Goal: Task Accomplishment & Management: Manage account settings

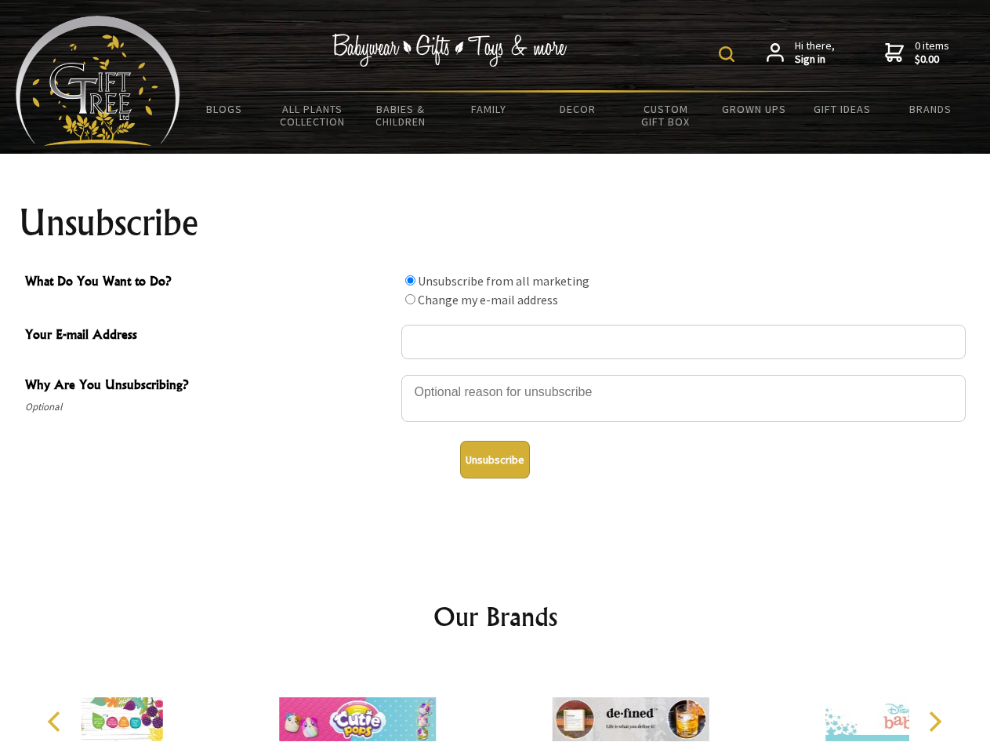
click at [729, 54] on img at bounding box center [727, 54] width 16 height 16
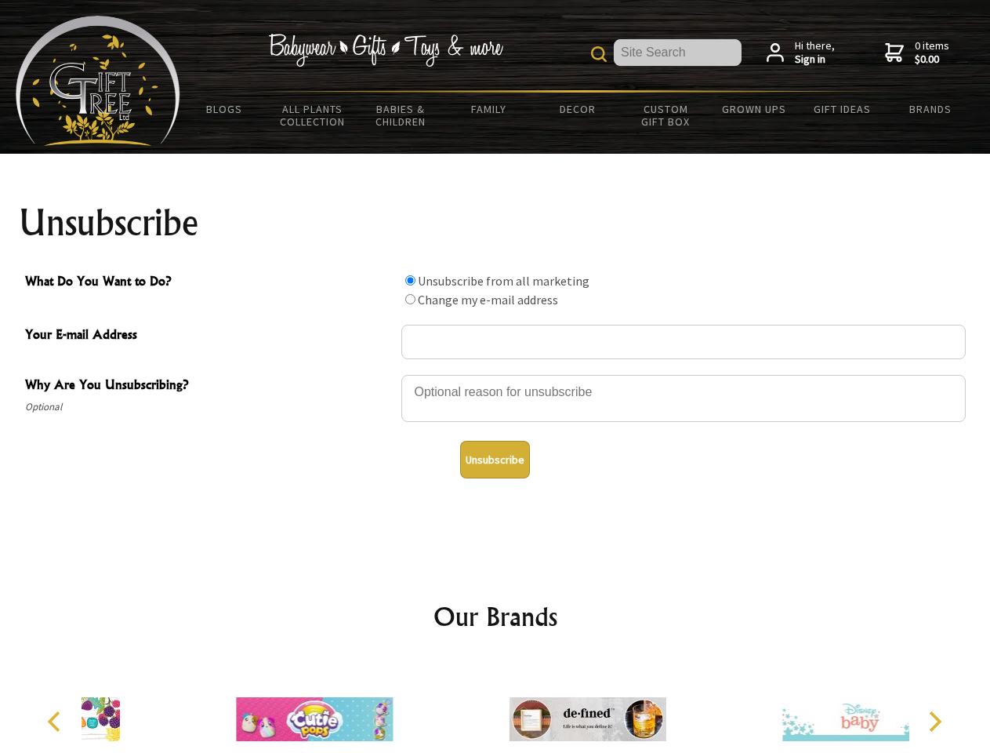
click at [496, 374] on div at bounding box center [684, 400] width 565 height 55
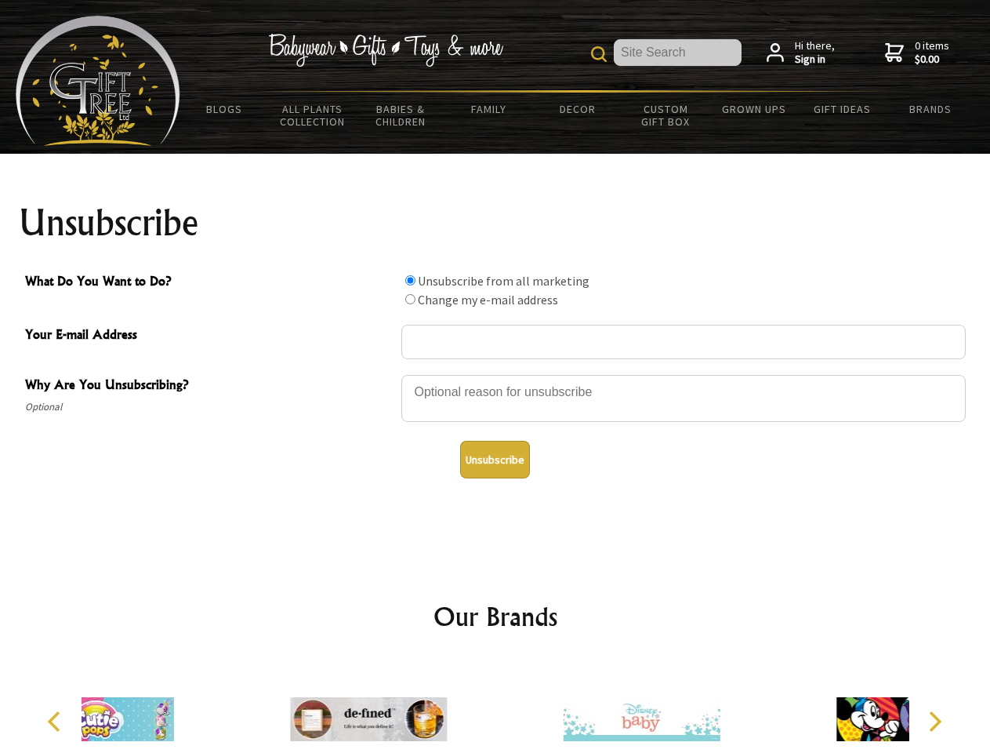
click at [410, 280] on input "What Do You Want to Do?" at bounding box center [410, 280] width 10 height 10
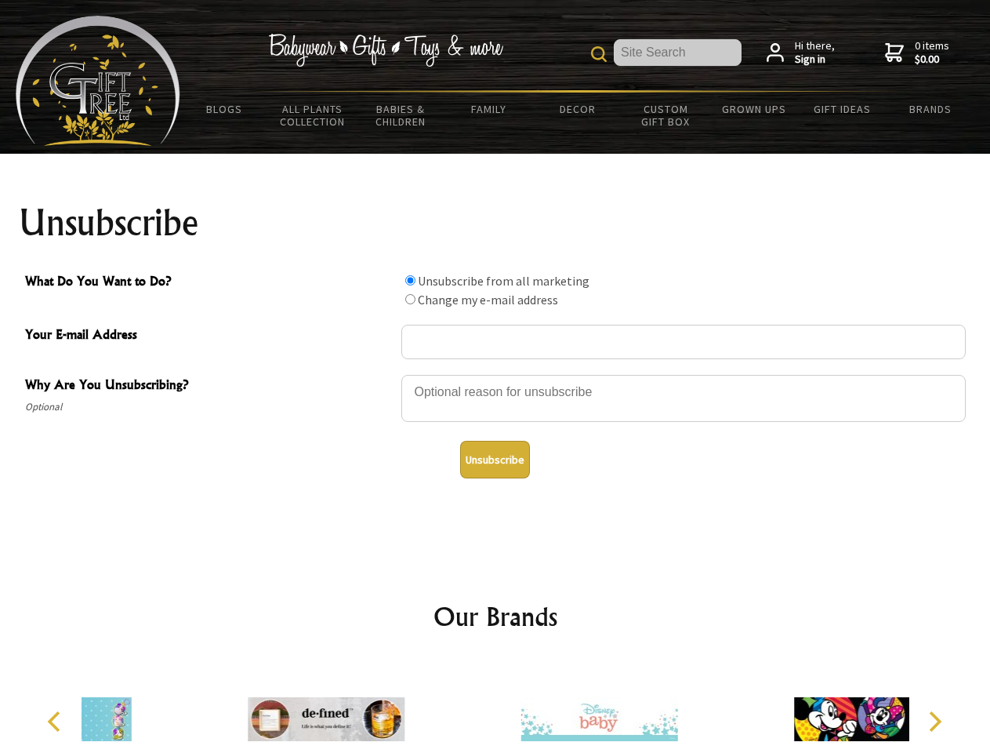
click at [410, 299] on input "What Do You Want to Do?" at bounding box center [410, 299] width 10 height 10
radio input "true"
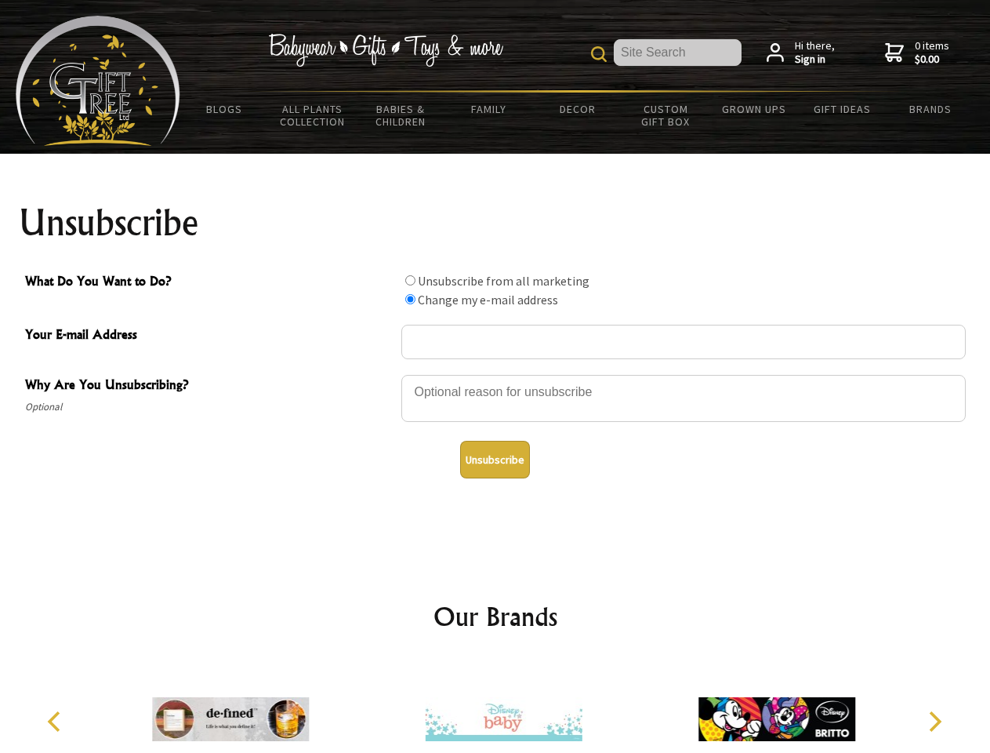
click at [495, 460] on button "Unsubscribe" at bounding box center [495, 460] width 70 height 38
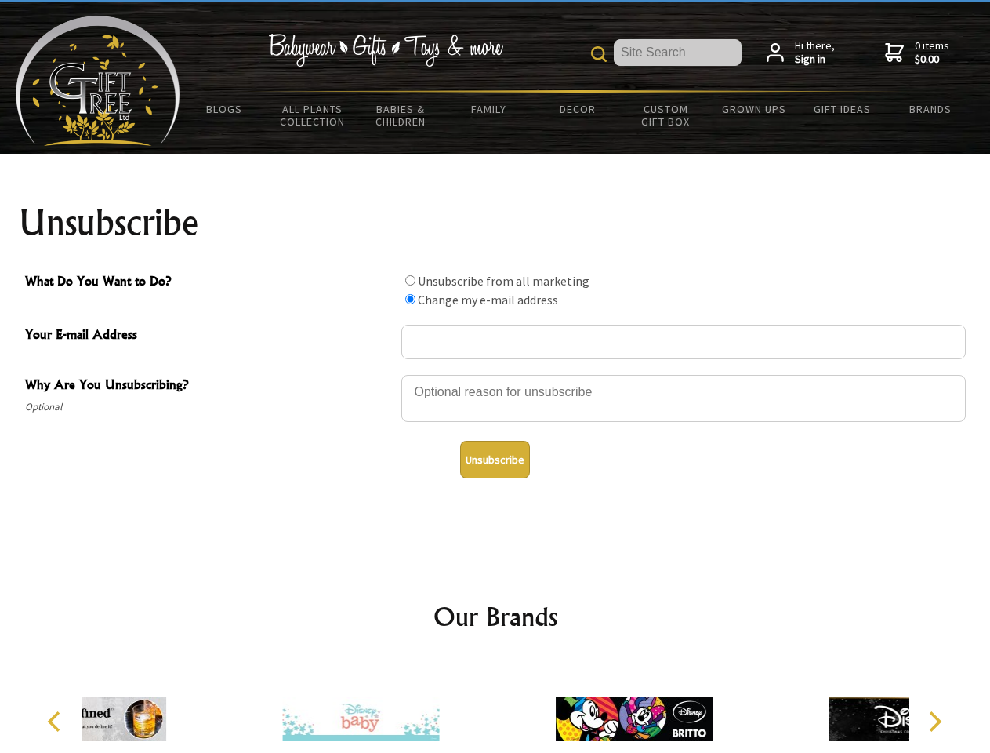
click at [496, 707] on div at bounding box center [360, 721] width 273 height 122
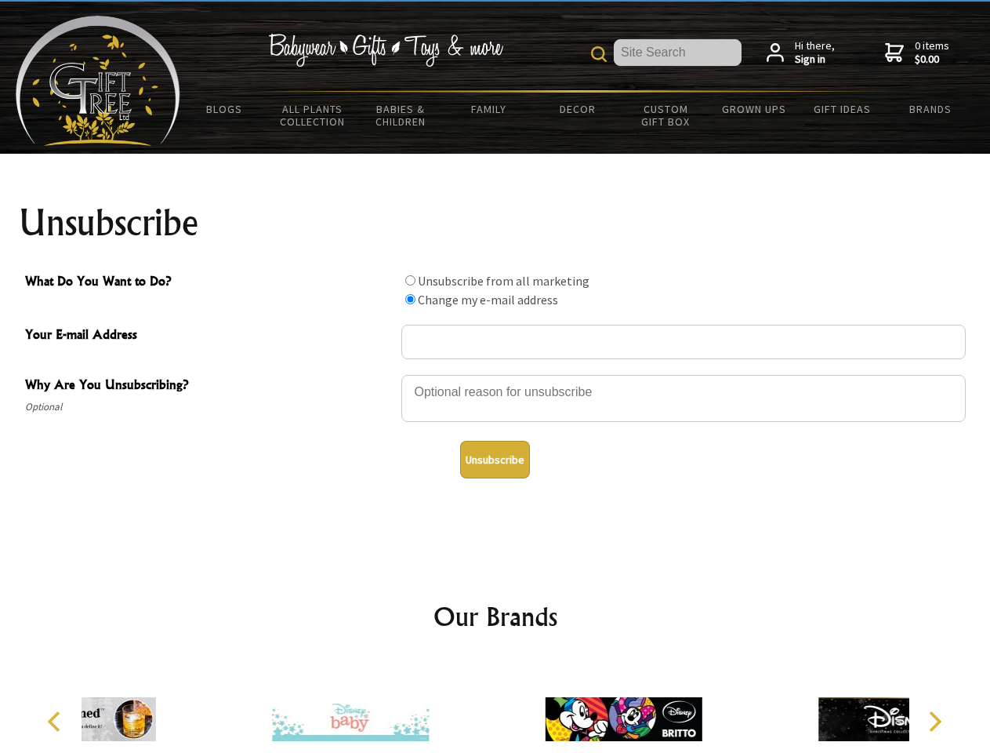
click at [56, 721] on icon "Previous" at bounding box center [55, 721] width 20 height 20
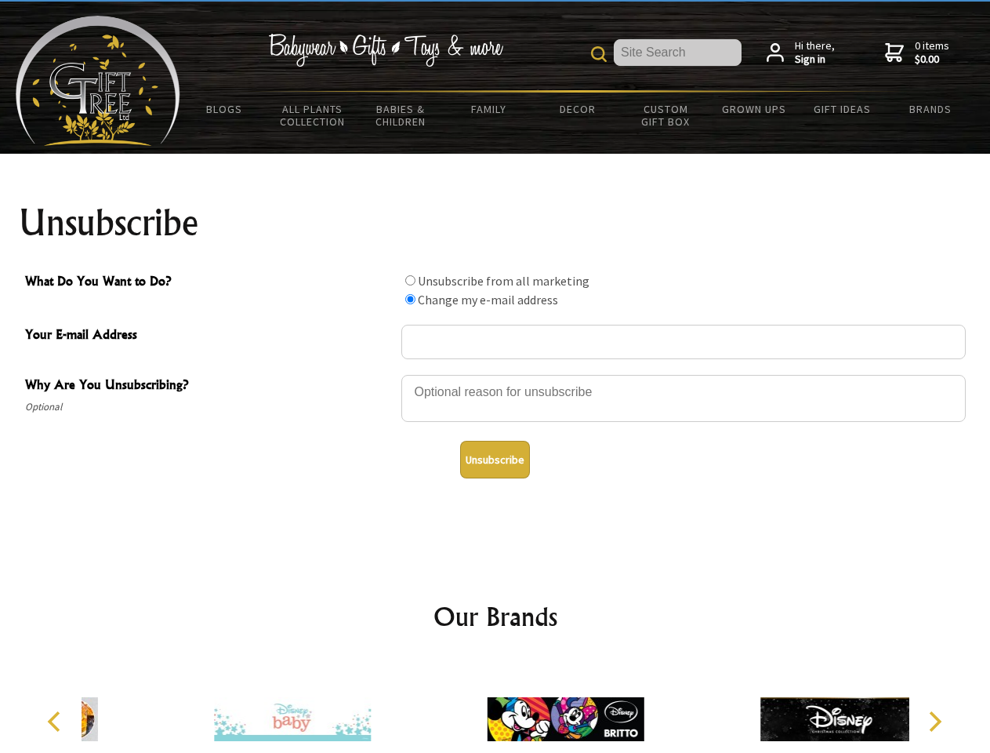
click at [935, 721] on icon "Next" at bounding box center [934, 721] width 20 height 20
